Goal: Navigation & Orientation: Understand site structure

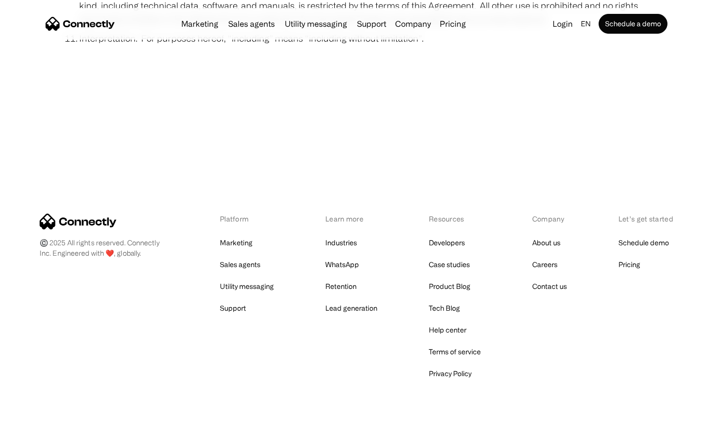
scroll to position [3638, 0]
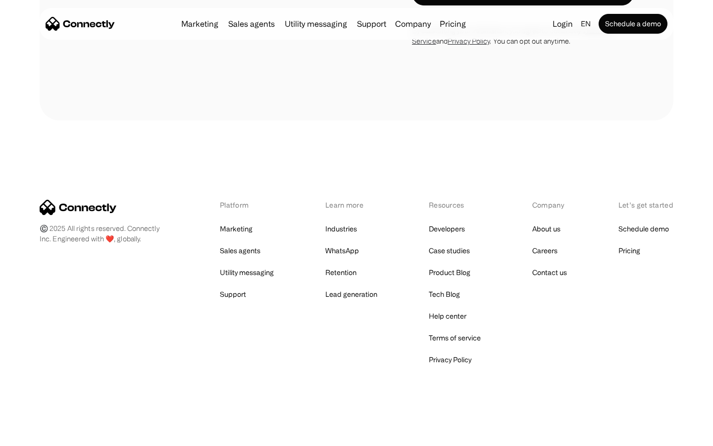
scroll to position [848, 0]
